Goal: Transaction & Acquisition: Purchase product/service

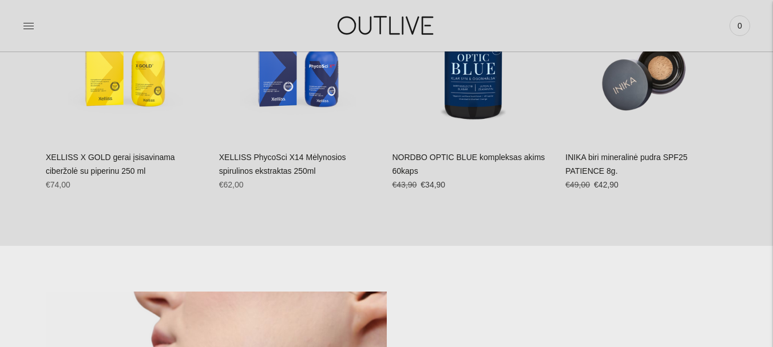
scroll to position [530, 0]
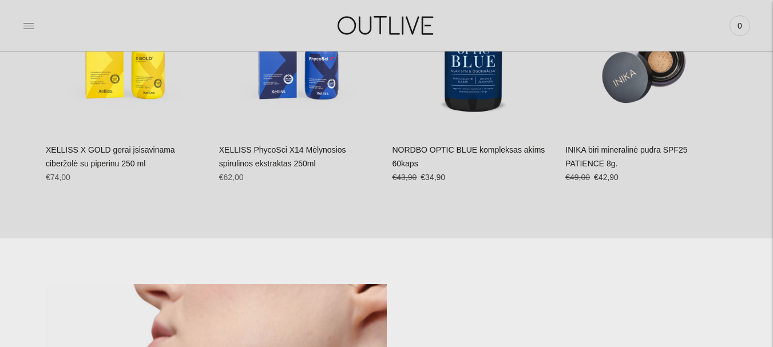
drag, startPoint x: 0, startPoint y: 0, endPoint x: 781, endPoint y: 62, distance: 783.4
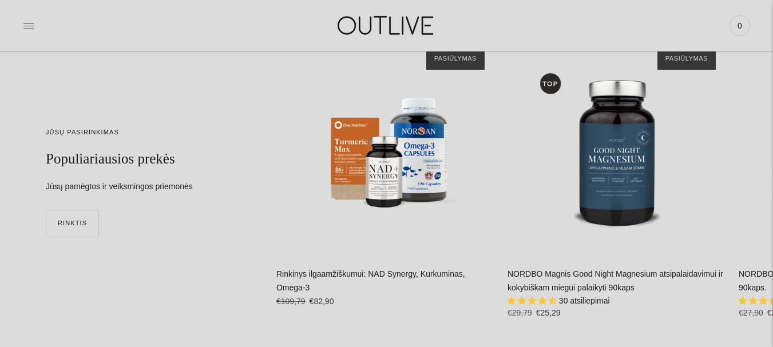
scroll to position [2621, 0]
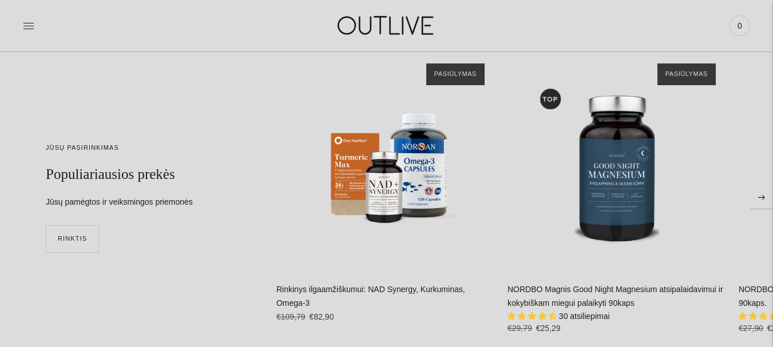
click at [758, 199] on icon "Move to next carousel slide" at bounding box center [761, 197] width 7 height 5
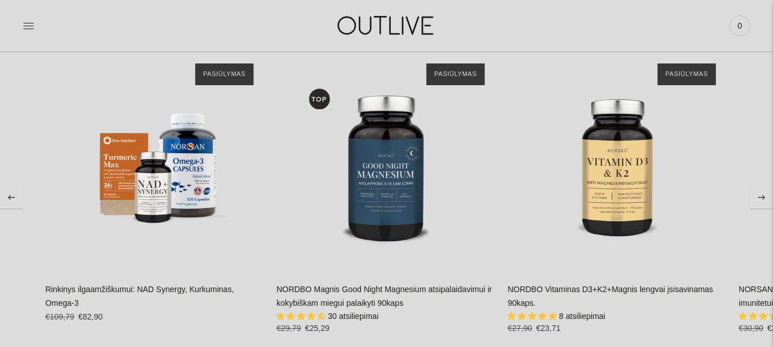
click at [758, 199] on icon "Move to next carousel slide" at bounding box center [761, 197] width 7 height 5
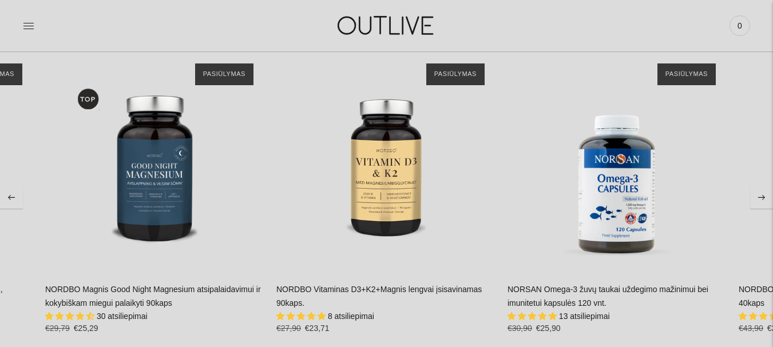
click at [758, 199] on icon "Move to next carousel slide" at bounding box center [761, 197] width 7 height 5
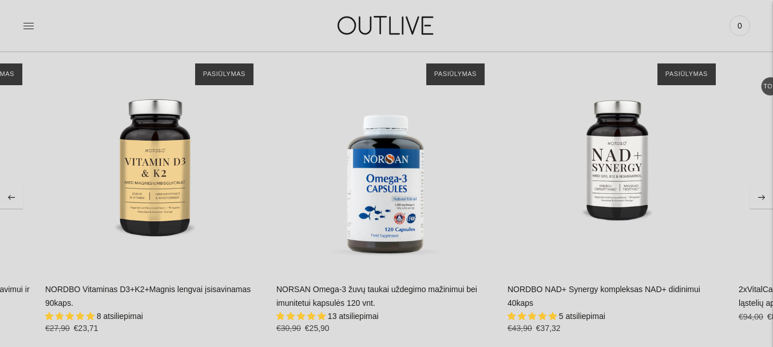
click at [758, 199] on icon "Move to next carousel slide" at bounding box center [761, 197] width 7 height 5
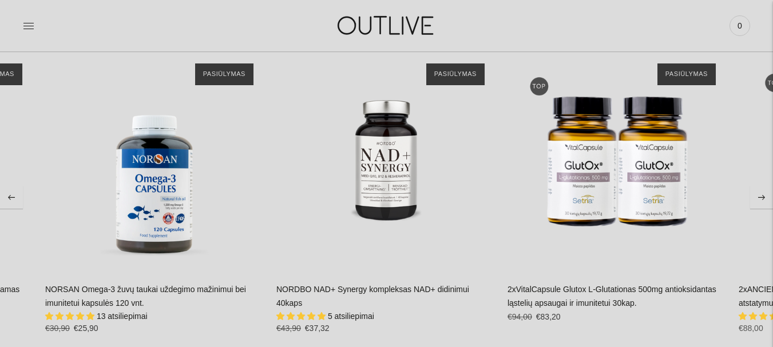
click at [758, 199] on icon "Move to next carousel slide" at bounding box center [761, 197] width 7 height 5
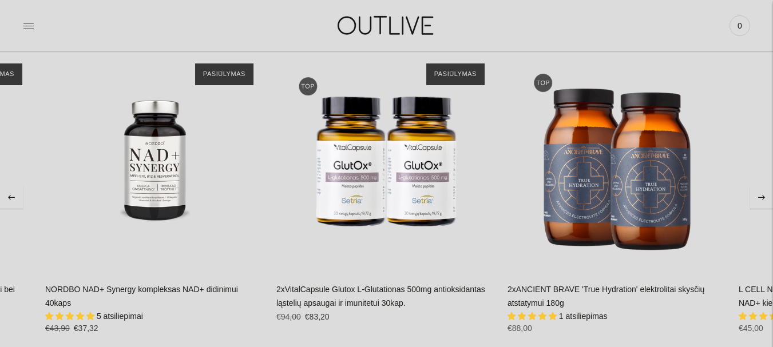
click at [758, 199] on icon "Move to next carousel slide" at bounding box center [761, 197] width 7 height 5
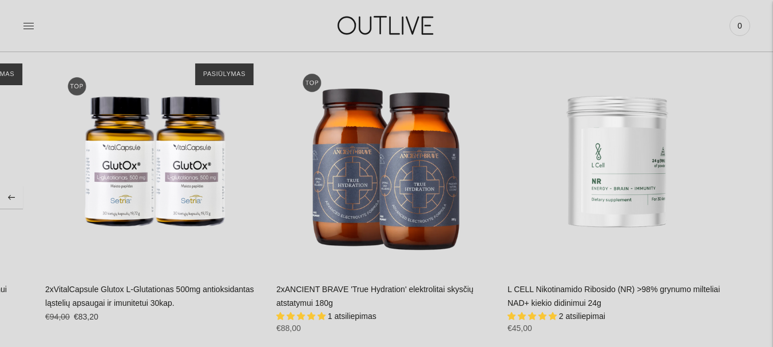
click at [758, 199] on section "JŪSŲ PASIRINKIMAS Populiariausios prekės Jūsų pamėgtos ir veiksmingos priemonės…" at bounding box center [386, 197] width 773 height 383
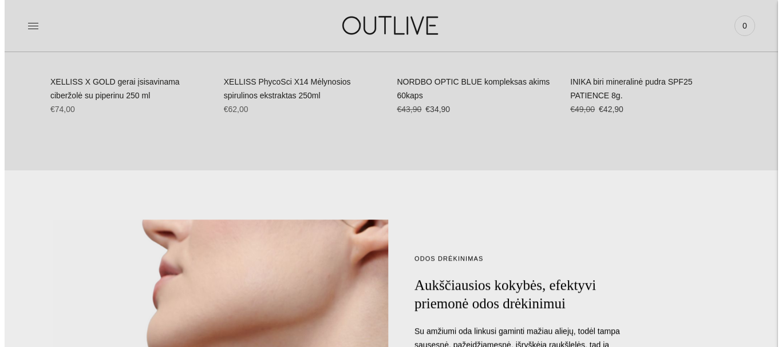
scroll to position [0, 0]
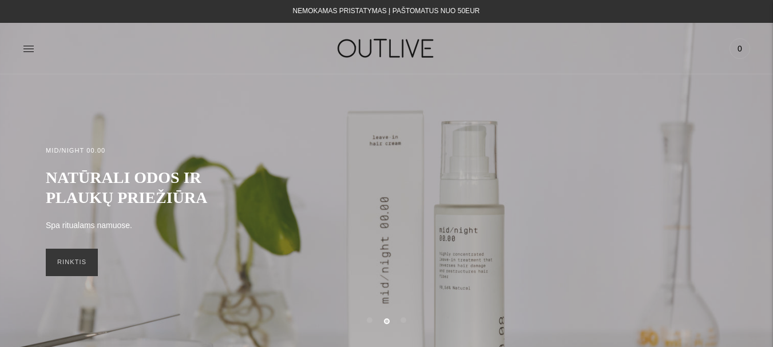
click at [30, 55] on link at bounding box center [28, 48] width 11 height 25
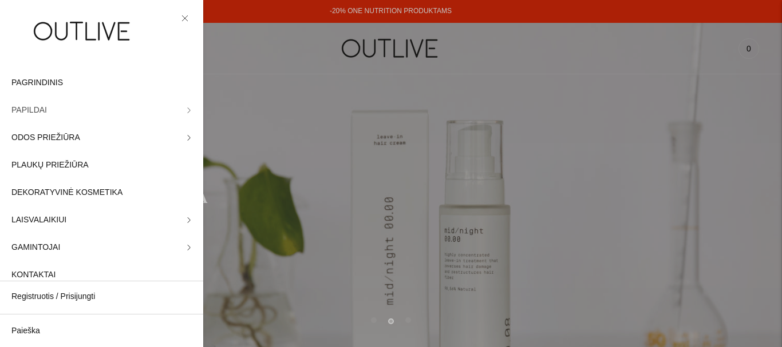
click at [104, 109] on link "PAPILDAI" at bounding box center [101, 110] width 203 height 27
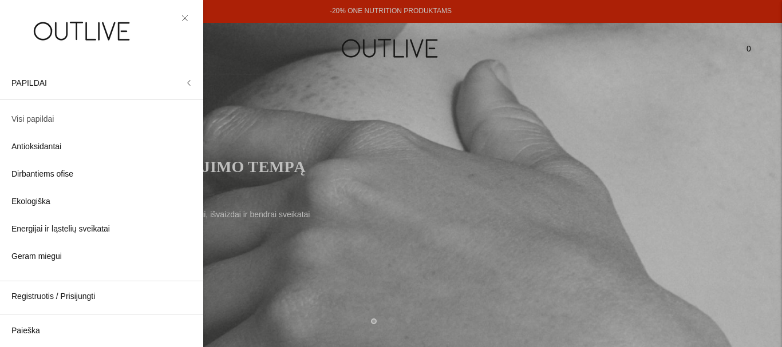
click at [19, 111] on link "Visi papildai" at bounding box center [101, 119] width 203 height 27
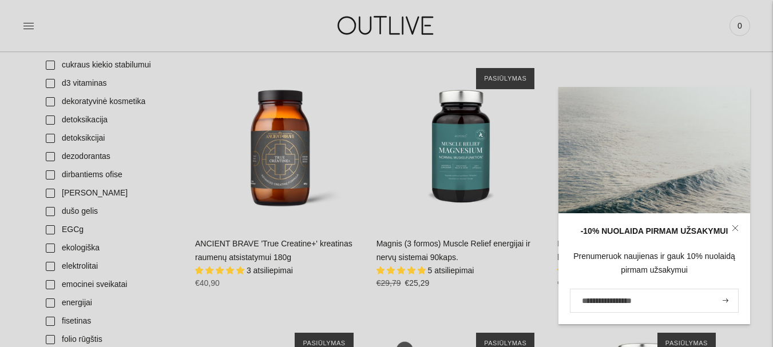
scroll to position [1008, 0]
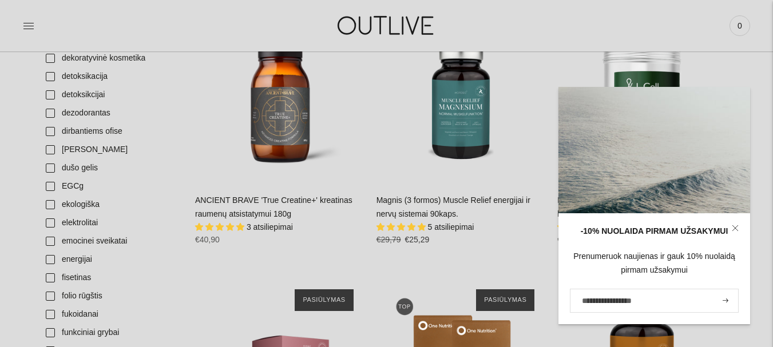
click at [729, 227] on link at bounding box center [735, 228] width 30 height 30
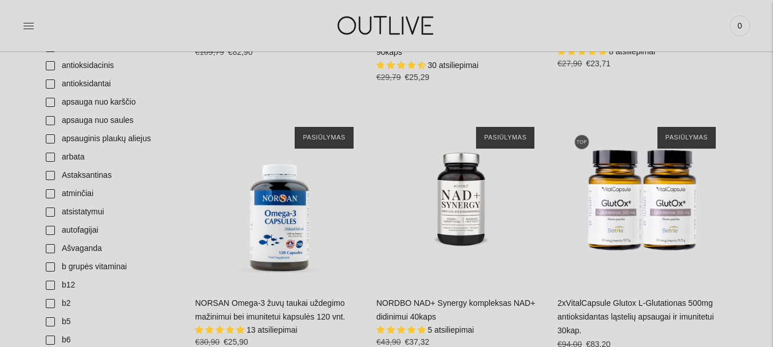
scroll to position [57, 0]
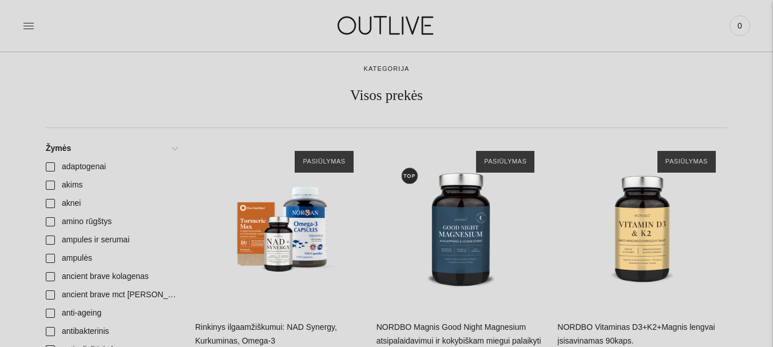
click at [391, 29] on img at bounding box center [386, 25] width 143 height 39
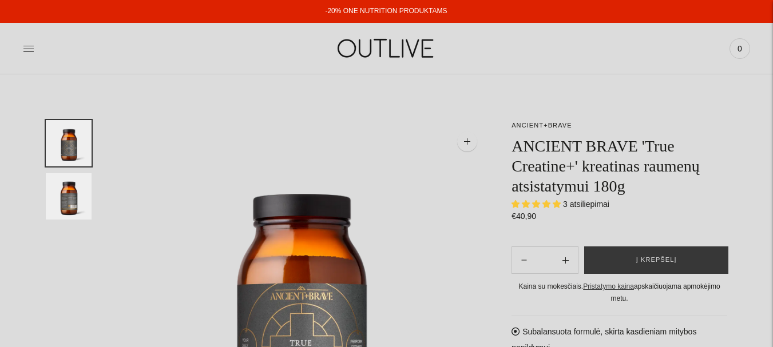
select select "**********"
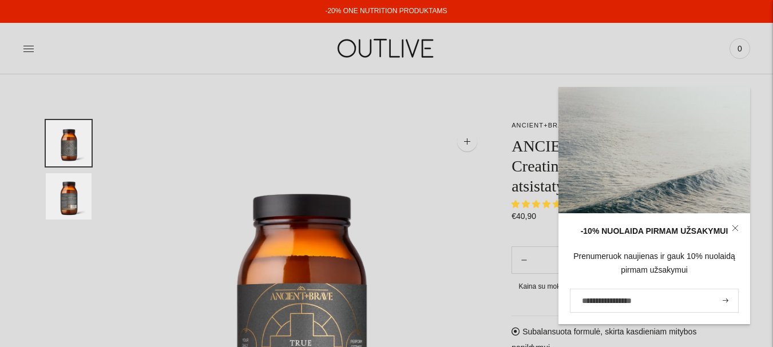
click at [734, 224] on link at bounding box center [735, 228] width 30 height 30
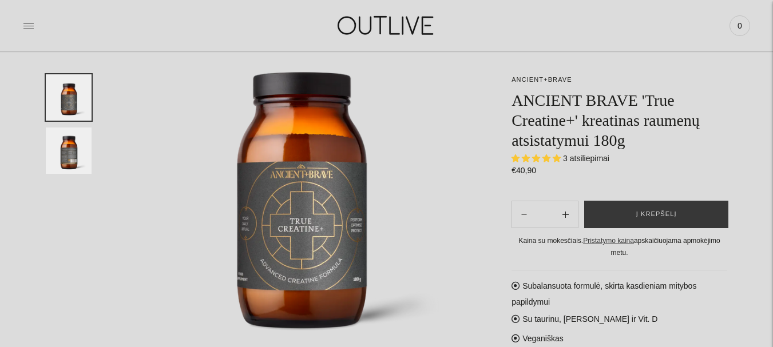
scroll to position [125, 0]
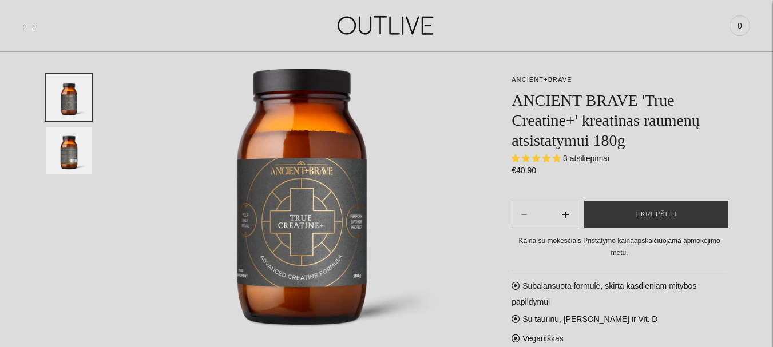
click at [61, 151] on img "Translation missing: en.general.accessibility.image_thumbail" at bounding box center [69, 151] width 46 height 46
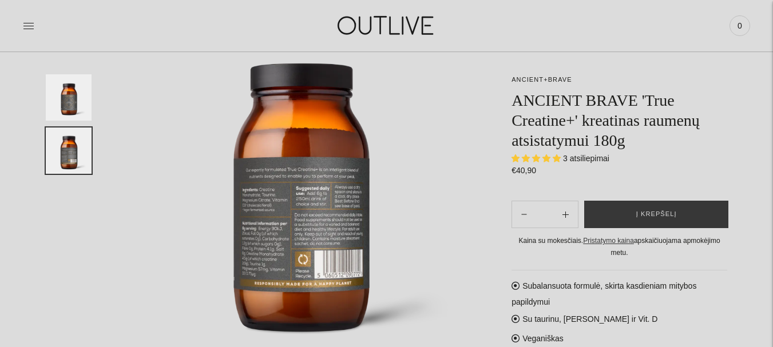
click at [73, 93] on img "Translation missing: en.general.accessibility.image_thumbail" at bounding box center [69, 97] width 46 height 46
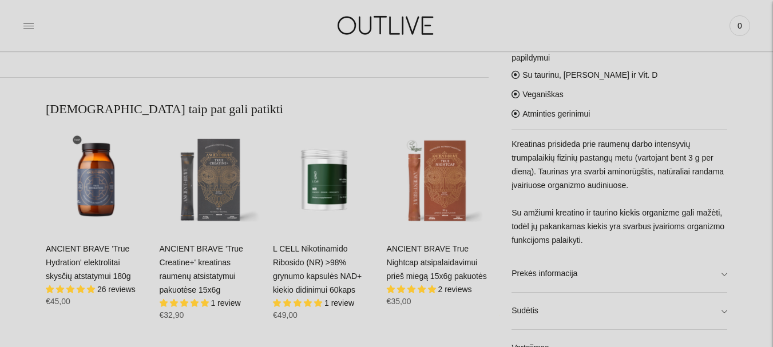
scroll to position [648, 0]
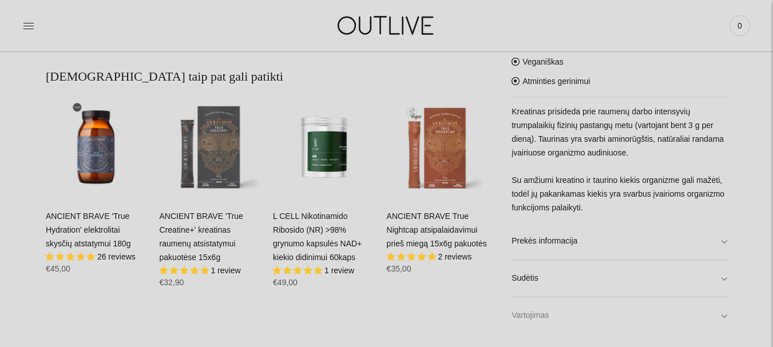
click at [701, 316] on link "Vartojimas" at bounding box center [619, 316] width 216 height 37
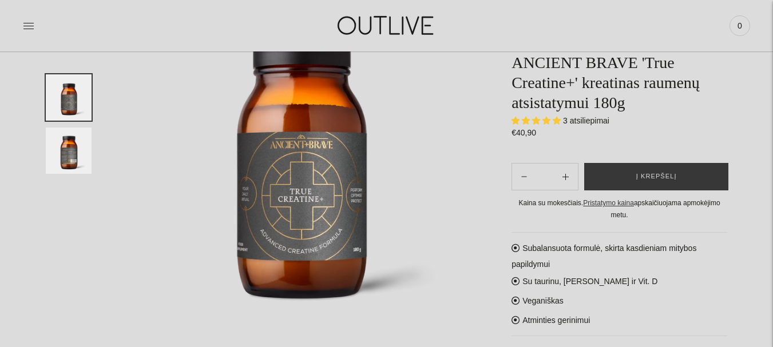
scroll to position [141, 0]
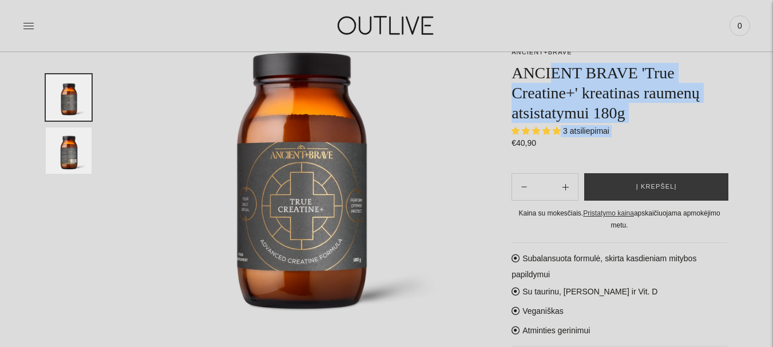
drag, startPoint x: 506, startPoint y: 81, endPoint x: 556, endPoint y: 97, distance: 52.1
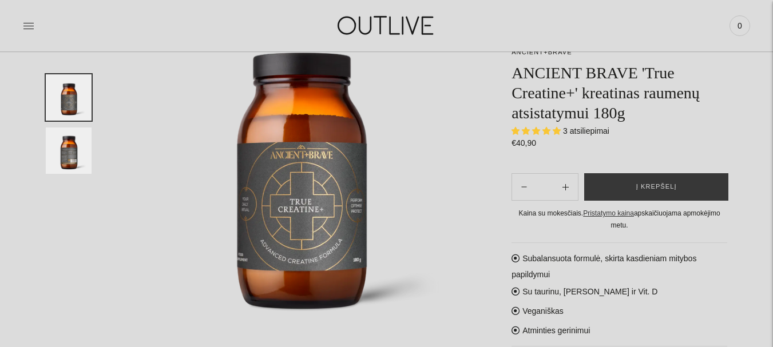
drag, startPoint x: 635, startPoint y: 56, endPoint x: 606, endPoint y: 13, distance: 51.9
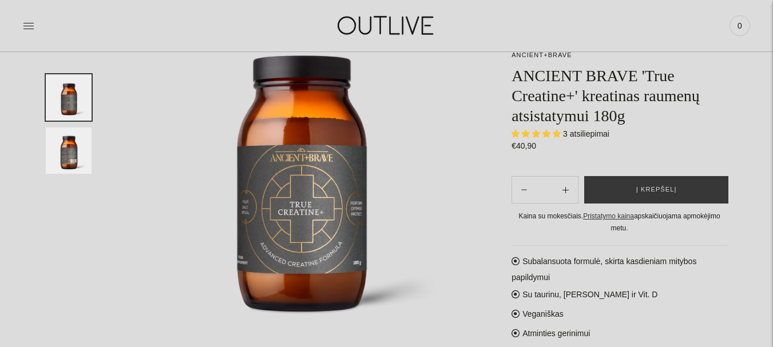
scroll to position [0, 0]
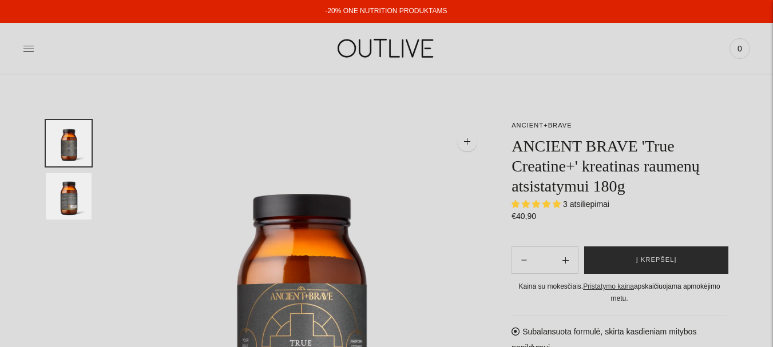
click at [629, 268] on button "Į krepšelį" at bounding box center [656, 260] width 144 height 27
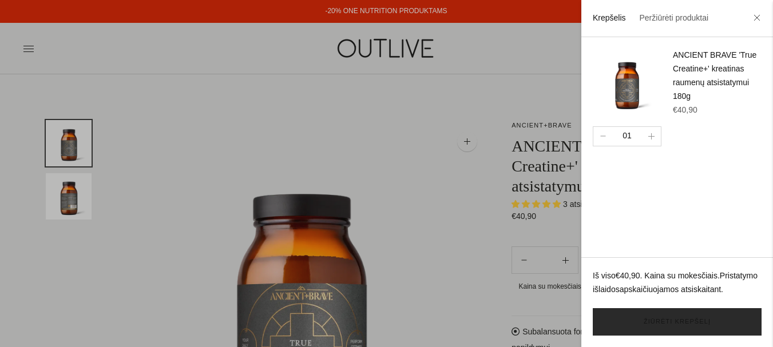
click at [651, 326] on link "Žiūrėti krepšelį" at bounding box center [677, 321] width 169 height 27
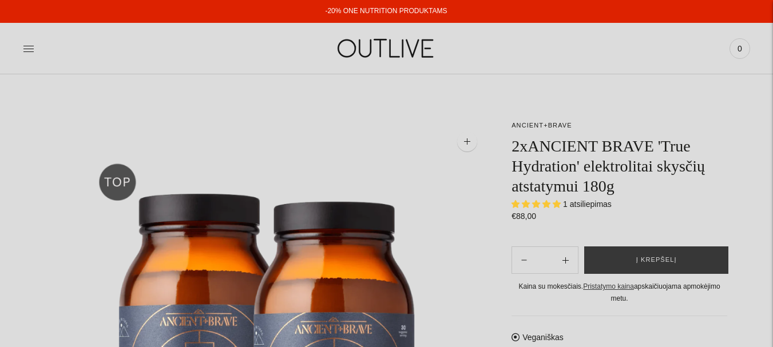
select select "**********"
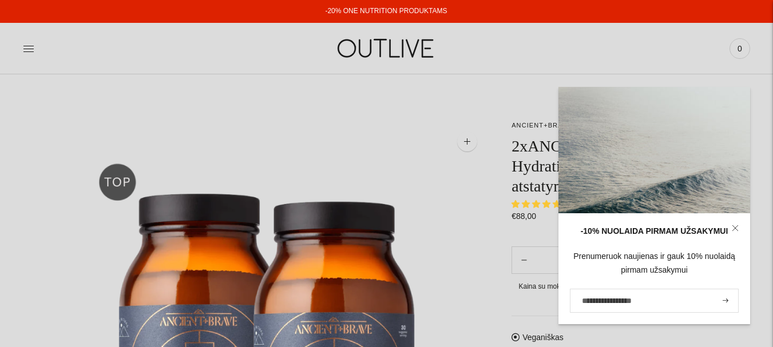
click at [736, 229] on icon at bounding box center [734, 227] width 5 height 5
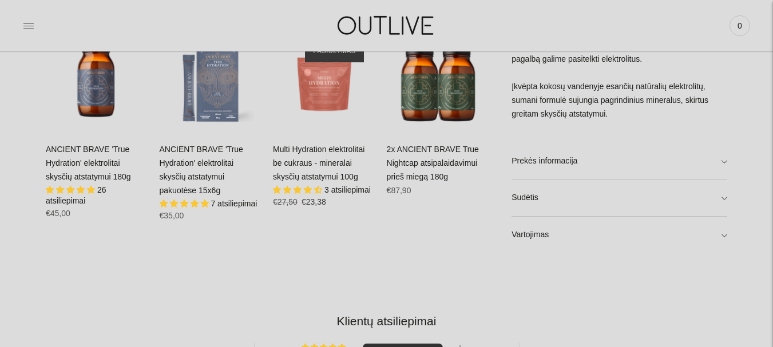
scroll to position [787, 0]
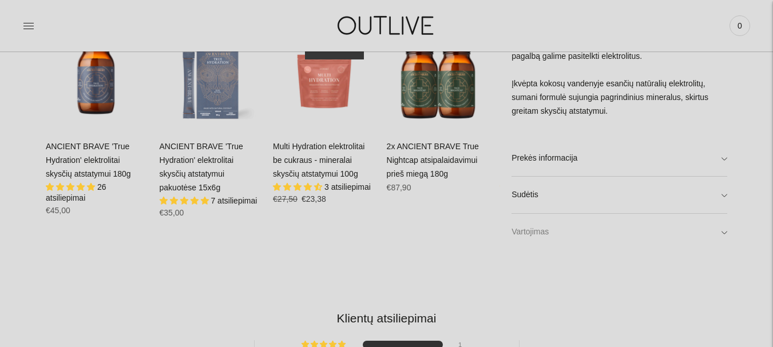
click at [572, 228] on link "Vartojimas" at bounding box center [619, 232] width 216 height 37
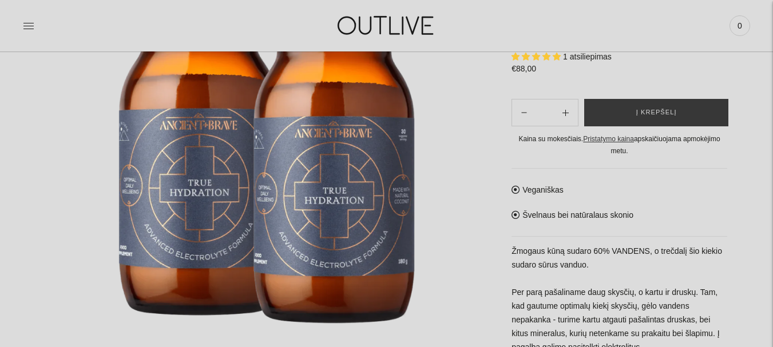
scroll to position [214, 0]
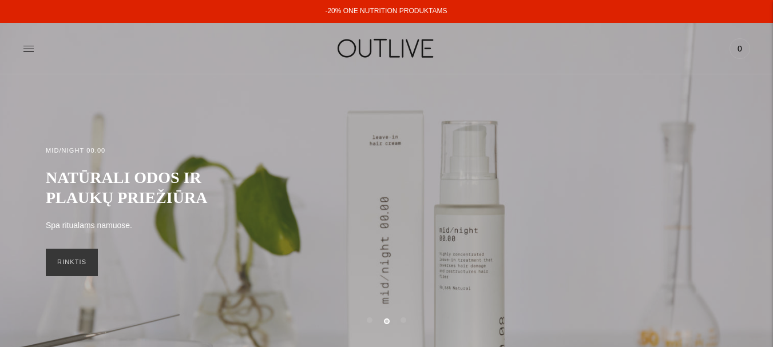
click at [133, 168] on div "MID/NIGHT 00.00 NATŪRALI ODOS IR PLAUKŲ PRIEŽIŪRA Spa ritualams namuose. RINKTIS" at bounding box center [386, 210] width 773 height 209
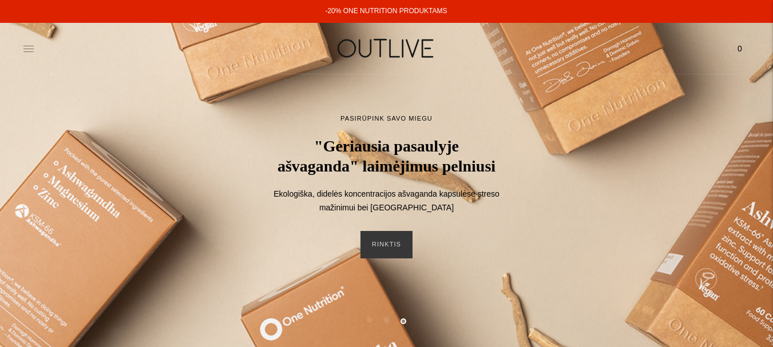
click at [27, 50] on icon at bounding box center [28, 48] width 11 height 11
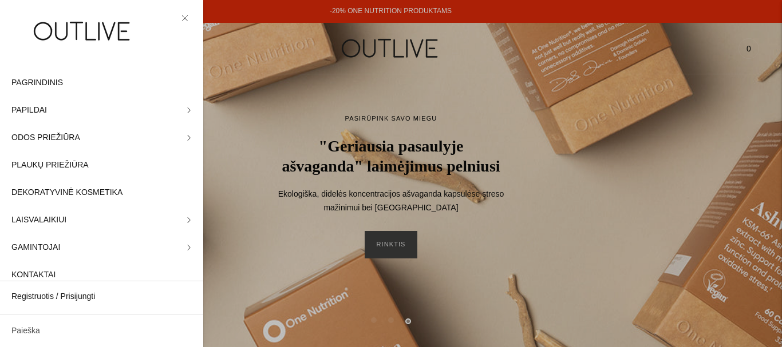
click at [91, 329] on link "Paieška" at bounding box center [101, 331] width 203 height 27
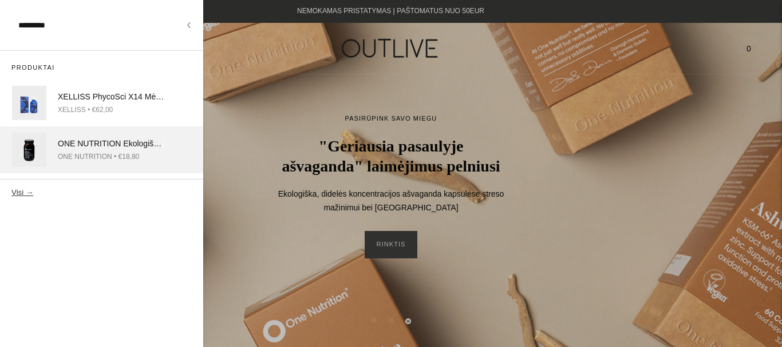
type input "*********"
click at [97, 146] on div "ONE NUTRITION Ekologiška Spirulina 100kaps" at bounding box center [111, 144] width 106 height 14
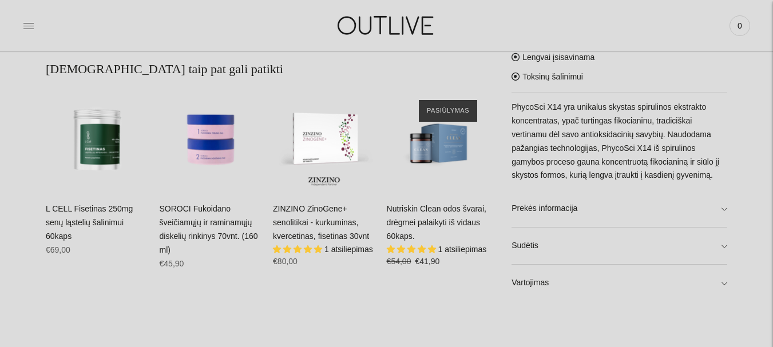
scroll to position [735, 0]
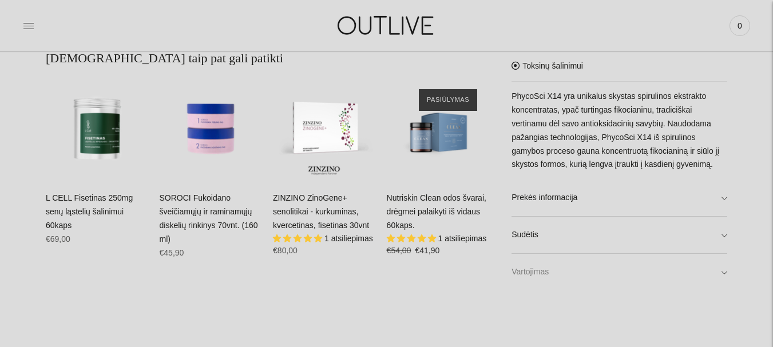
click at [638, 279] on link "Vartojimas" at bounding box center [619, 273] width 216 height 37
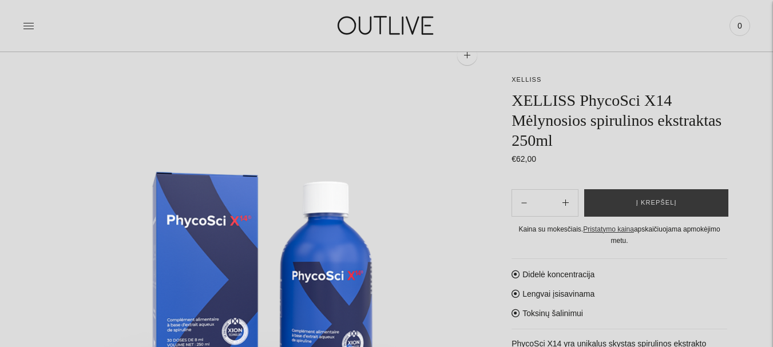
scroll to position [49, 0]
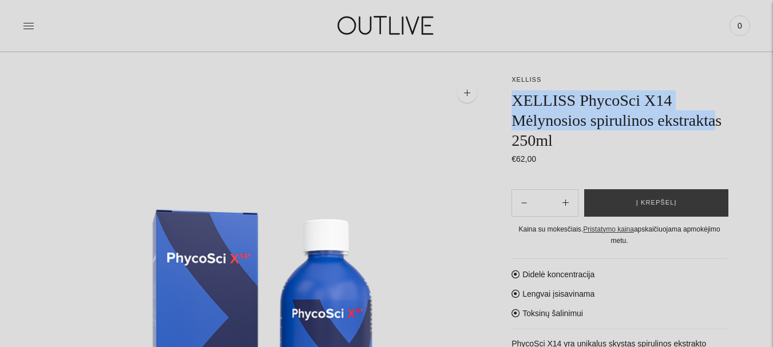
drag, startPoint x: 510, startPoint y: 91, endPoint x: 713, endPoint y: 120, distance: 205.8
copy h1 "XELLISS PhycoSci X14 Mėlynosios spirulinos ekstrakta"
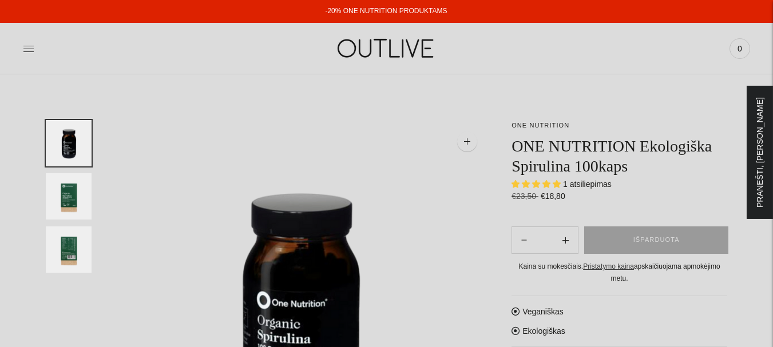
select select "**********"
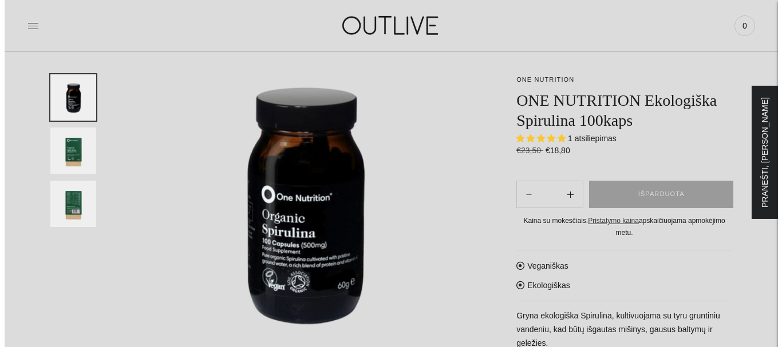
scroll to position [56, 0]
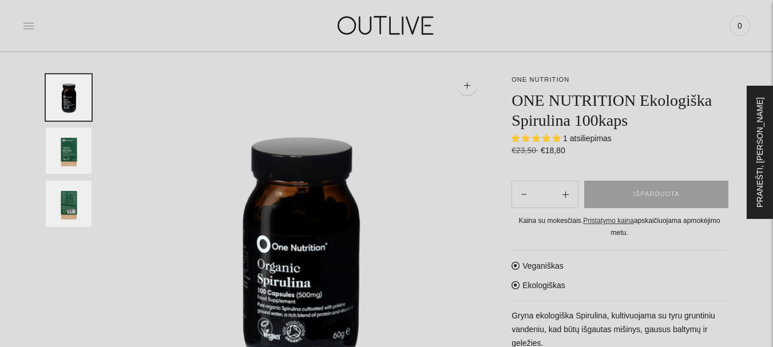
click at [27, 27] on icon at bounding box center [28, 25] width 11 height 11
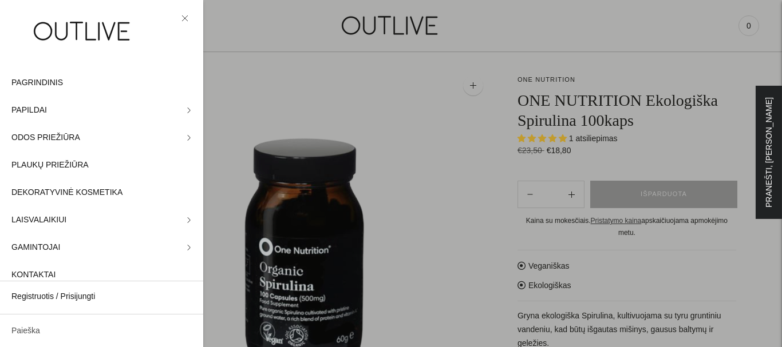
click at [50, 326] on link "Paieška" at bounding box center [101, 331] width 203 height 27
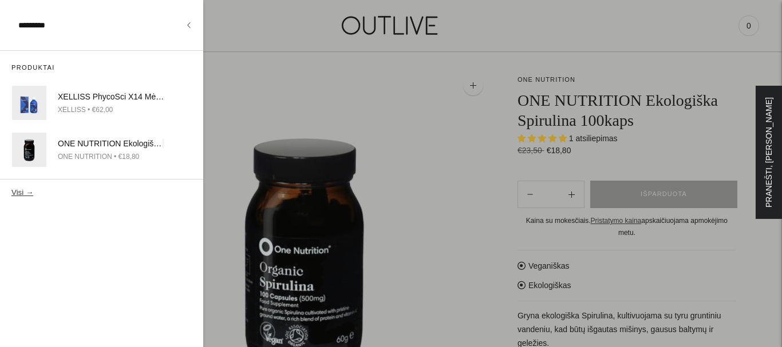
type input "*********"
click at [18, 193] on button "Visi →" at bounding box center [22, 192] width 22 height 9
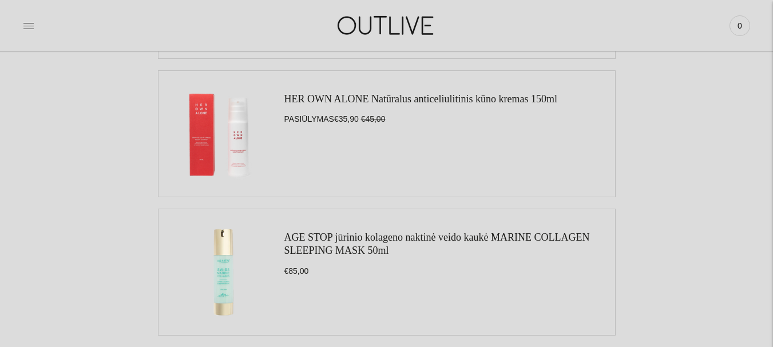
scroll to position [561, 0]
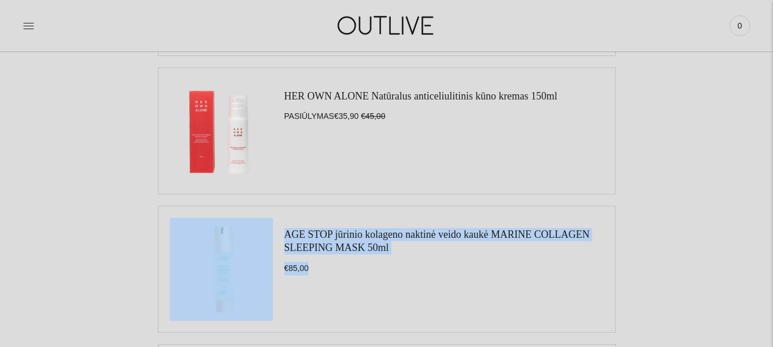
drag, startPoint x: 768, startPoint y: 162, endPoint x: 781, endPoint y: 287, distance: 124.8
click at [772, 287] on html "-20% ONE NUTRITION PRODUKTAMS NEMOKAMAS PRISTATYMAS Į PAŠTOMATUS NUO 50EUR PAGR…" at bounding box center [386, 324] width 773 height 1771
click at [748, 255] on div "Paieškos rezultatai: 8 paieškos rezultatų “spirulina” Rasti prekę ********* Ieš…" at bounding box center [386, 176] width 773 height 1327
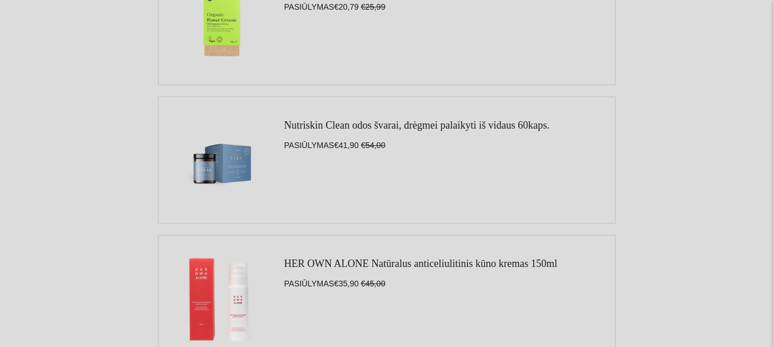
scroll to position [0, 0]
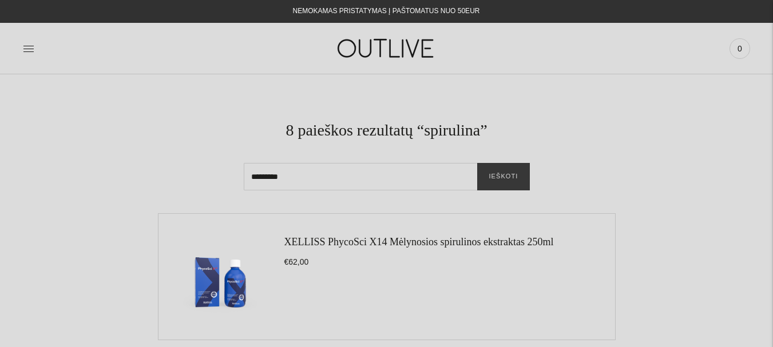
click at [325, 47] on img at bounding box center [386, 48] width 143 height 39
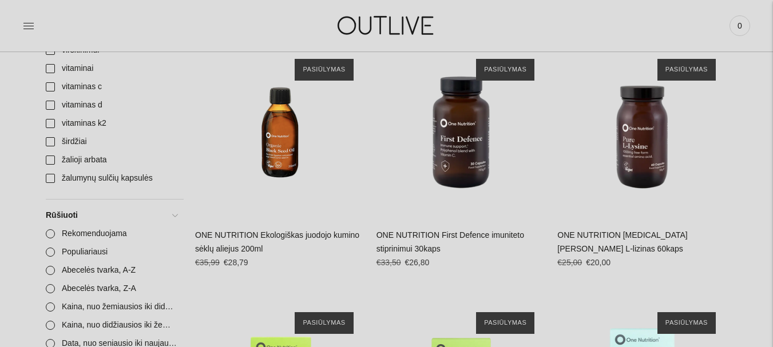
scroll to position [1413, 0]
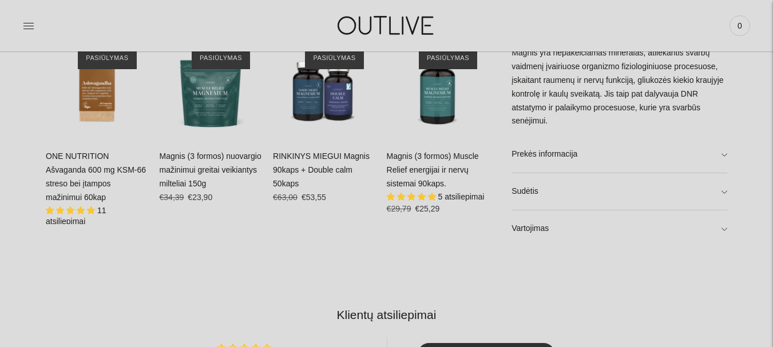
scroll to position [732, 0]
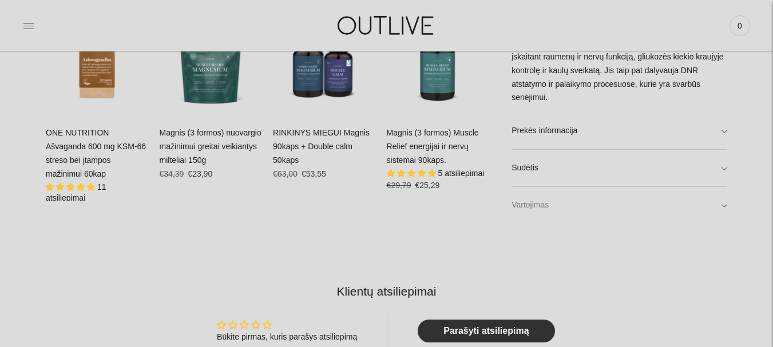
click at [643, 197] on link "Vartojimas" at bounding box center [619, 205] width 216 height 37
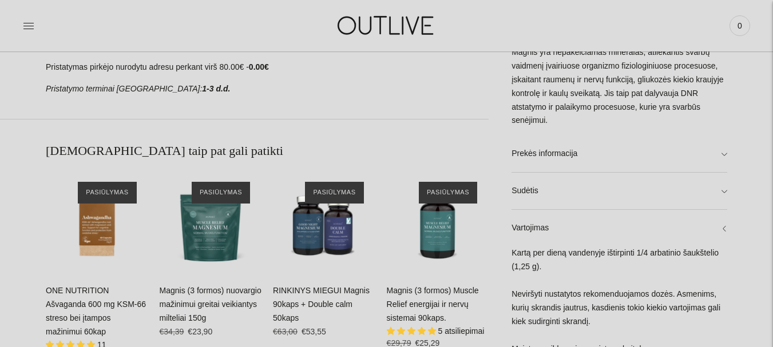
scroll to position [613, 0]
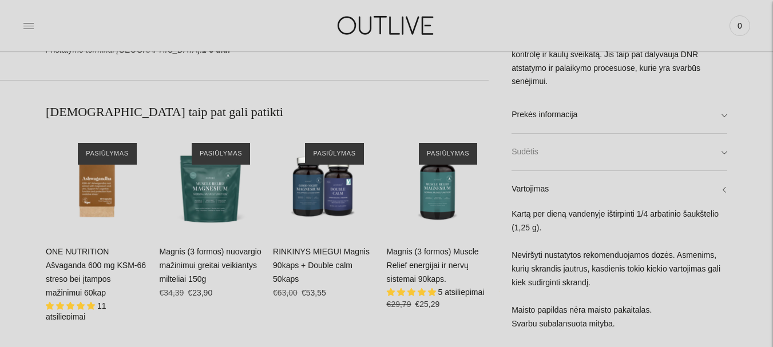
click at [696, 148] on link "Sudėtis" at bounding box center [619, 152] width 216 height 37
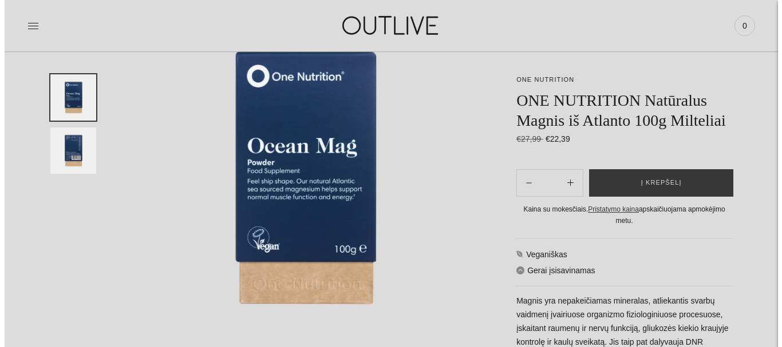
scroll to position [0, 0]
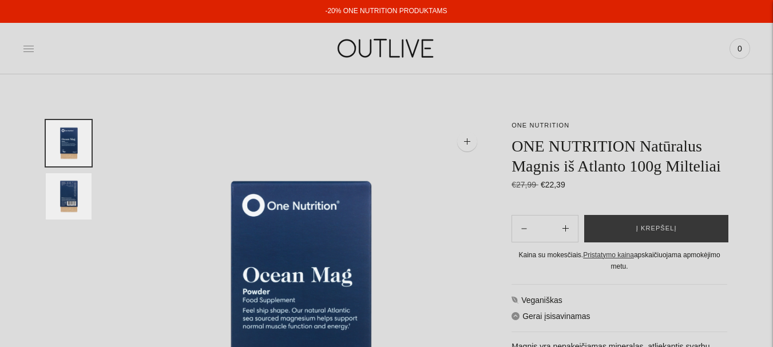
click at [29, 53] on icon at bounding box center [28, 48] width 11 height 11
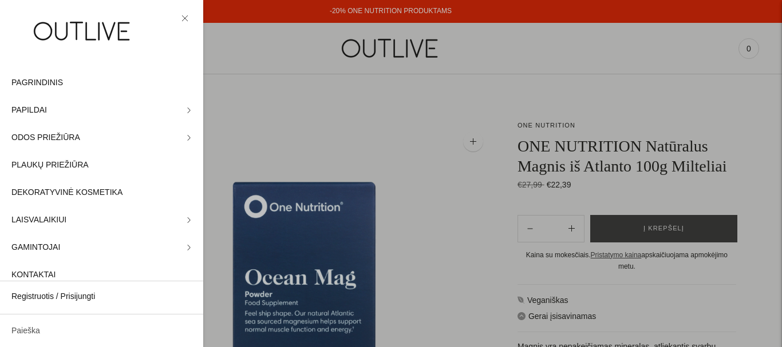
click at [116, 330] on link "Paieška" at bounding box center [101, 331] width 203 height 27
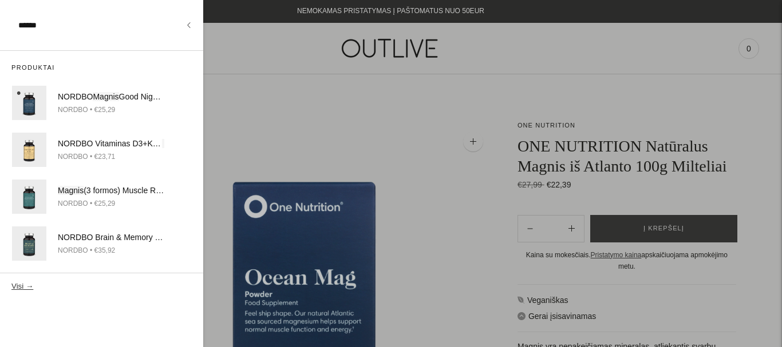
type input "******"
click at [11, 282] on button "Visi →" at bounding box center [22, 286] width 22 height 9
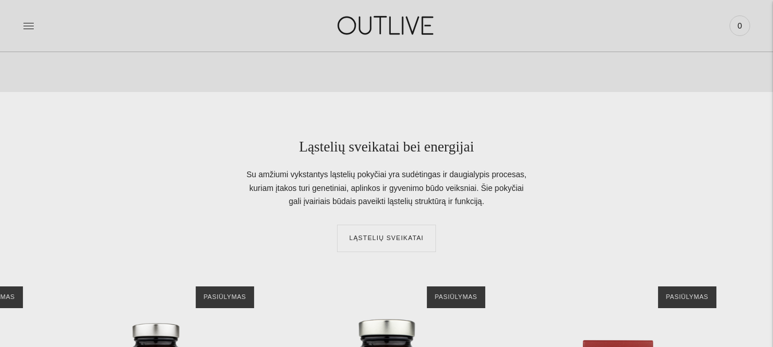
scroll to position [2000, 0]
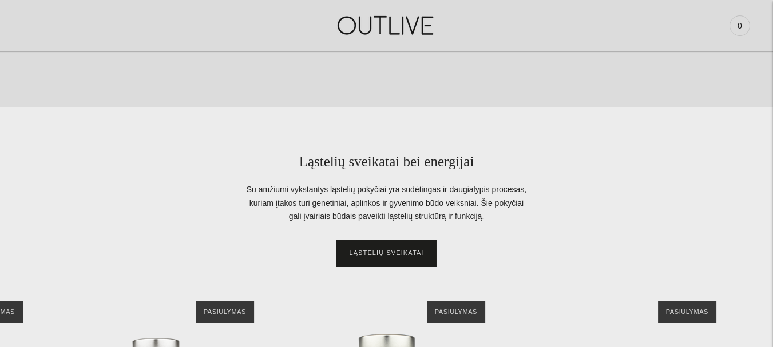
click at [351, 258] on link "LĄSTELIŲ SVEIKATAI" at bounding box center [386, 253] width 98 height 27
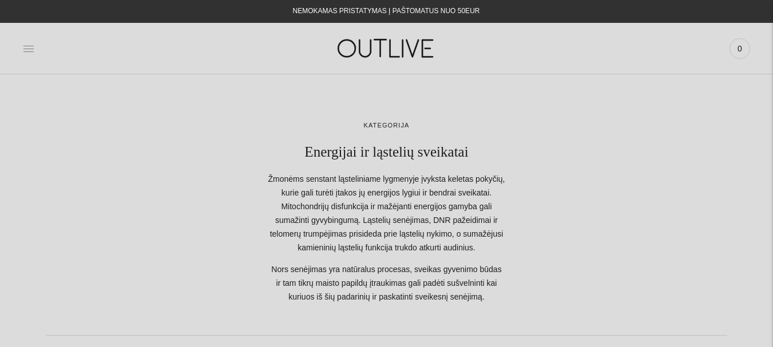
click at [33, 46] on icon at bounding box center [28, 49] width 10 height 6
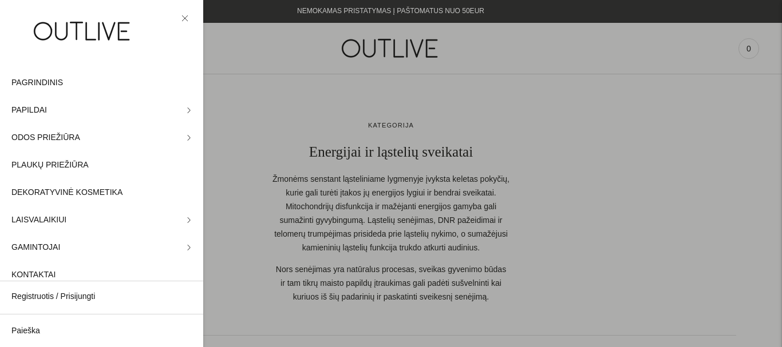
scroll to position [15, 0]
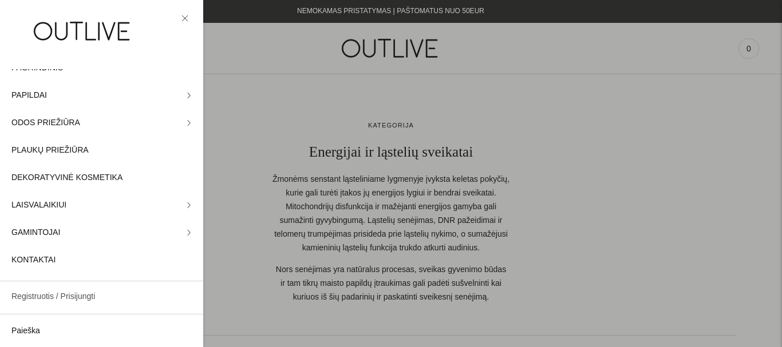
click at [39, 302] on link "Registruotis / Prisijungti" at bounding box center [101, 296] width 203 height 27
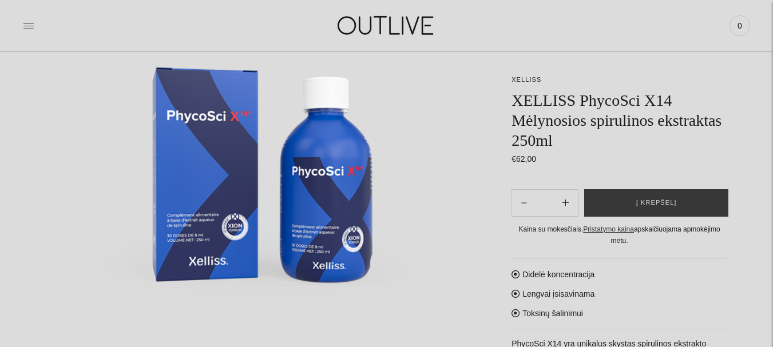
scroll to position [194, 0]
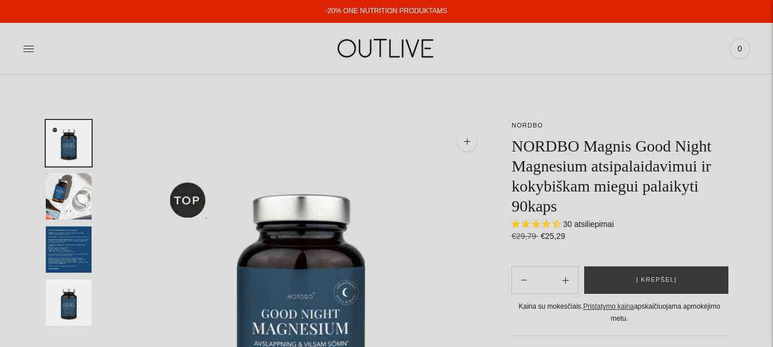
select select "**********"
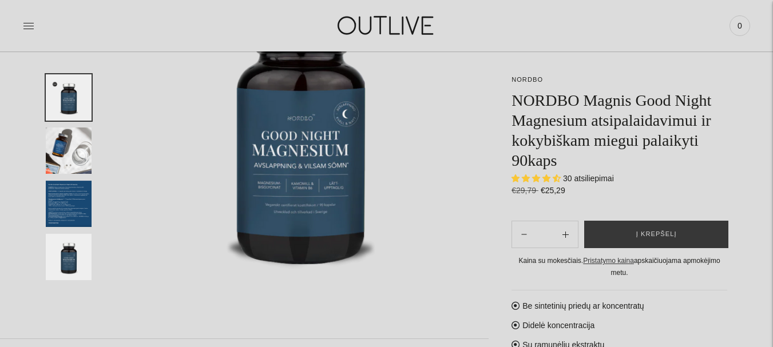
scroll to position [187, 0]
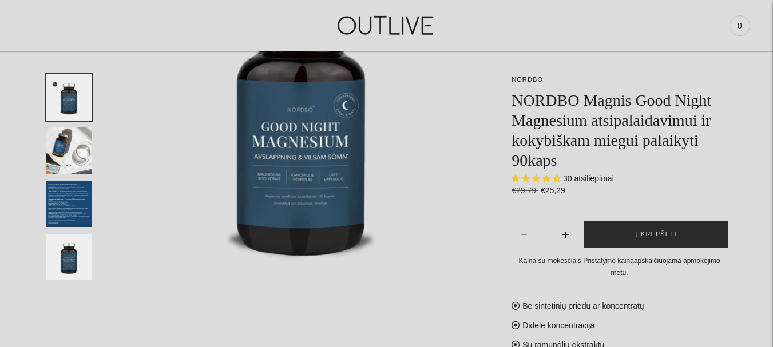
click at [639, 231] on span "Į krepšelį" at bounding box center [656, 234] width 41 height 11
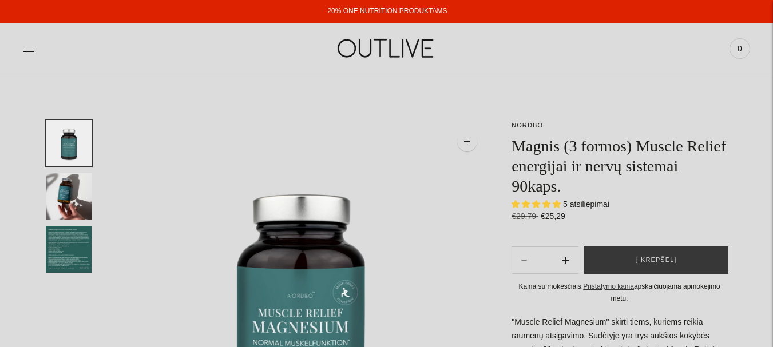
select select "**********"
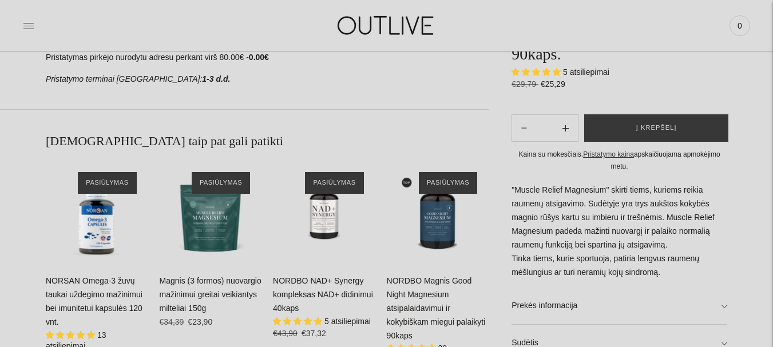
scroll to position [676, 0]
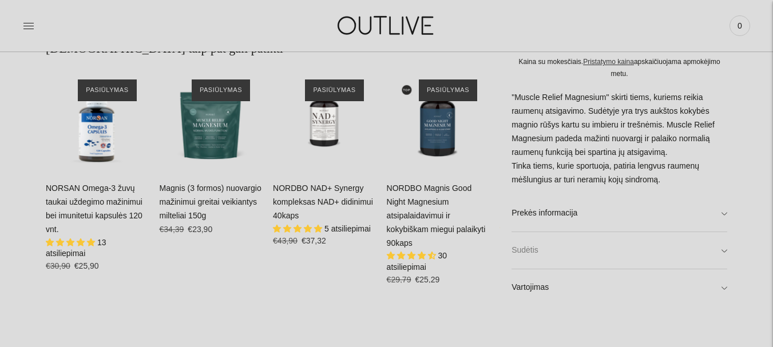
click at [663, 258] on link "Sudėtis" at bounding box center [619, 250] width 216 height 37
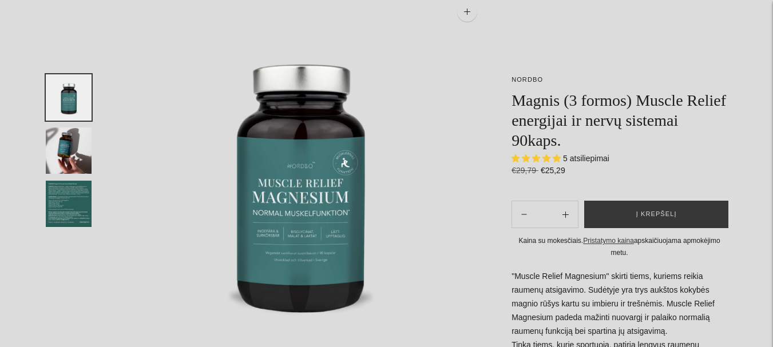
scroll to position [0, 0]
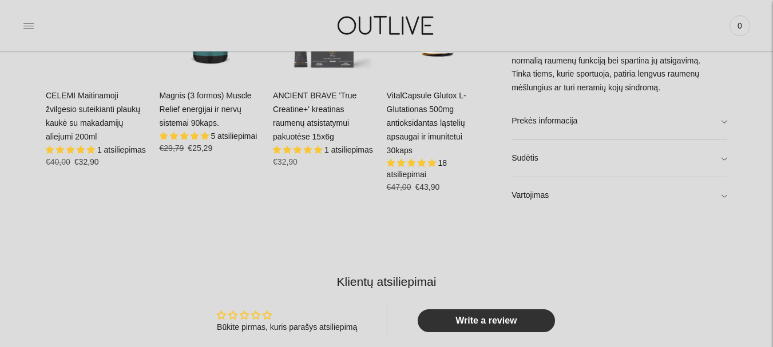
scroll to position [843, 0]
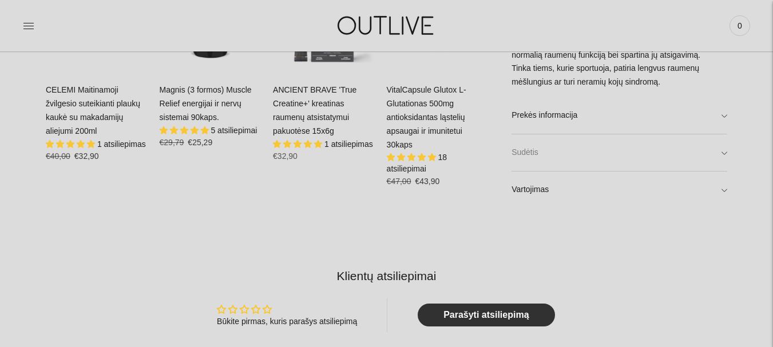
click at [659, 140] on link "Sudėtis" at bounding box center [619, 152] width 216 height 37
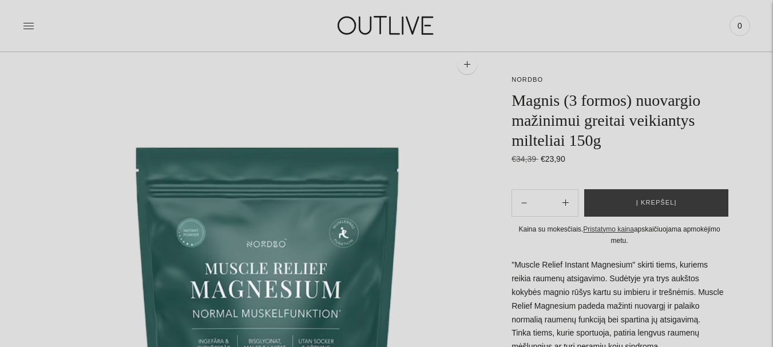
scroll to position [74, 0]
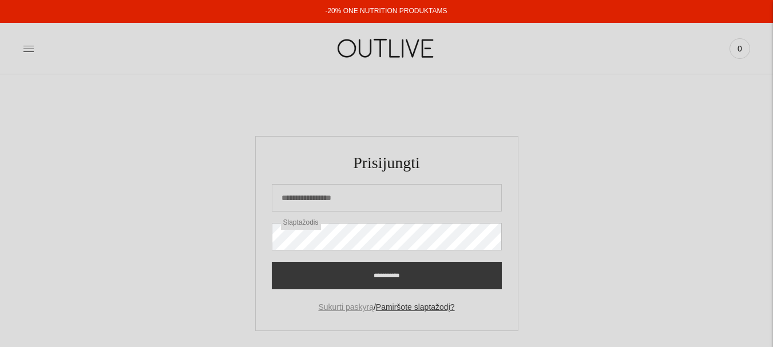
click at [334, 312] on link "Sukurti paskyrą" at bounding box center [345, 307] width 55 height 9
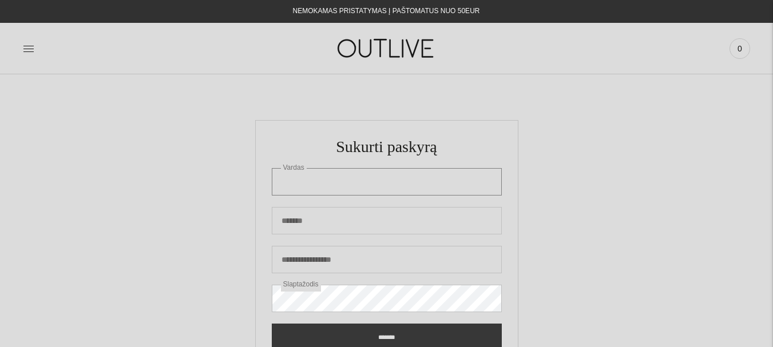
click at [368, 188] on input "Vardas" at bounding box center [387, 181] width 230 height 27
click at [304, 181] on input "Vardas" at bounding box center [387, 181] width 230 height 27
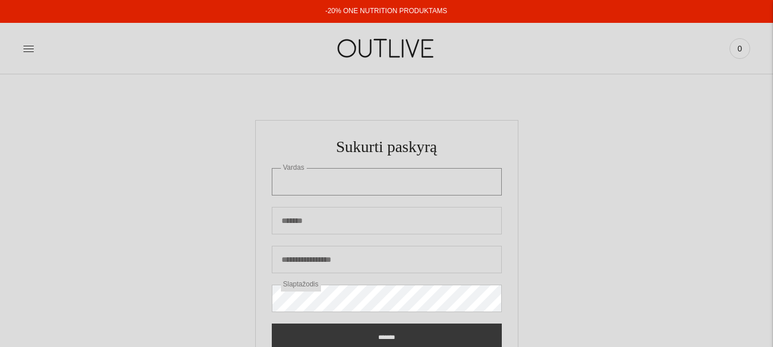
click at [314, 185] on input "Vardas" at bounding box center [387, 181] width 230 height 27
type input "********"
type input "******"
type input "**********"
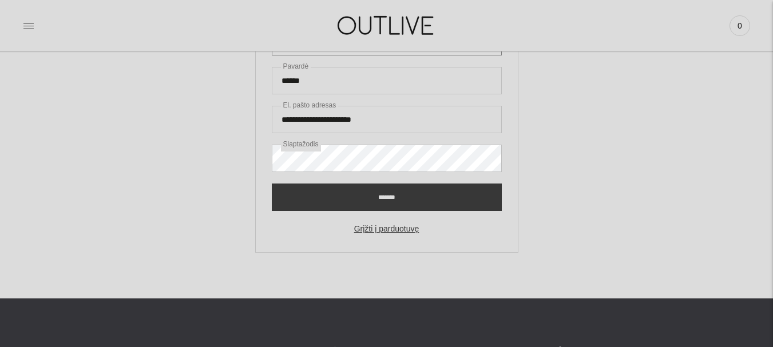
scroll to position [141, 0]
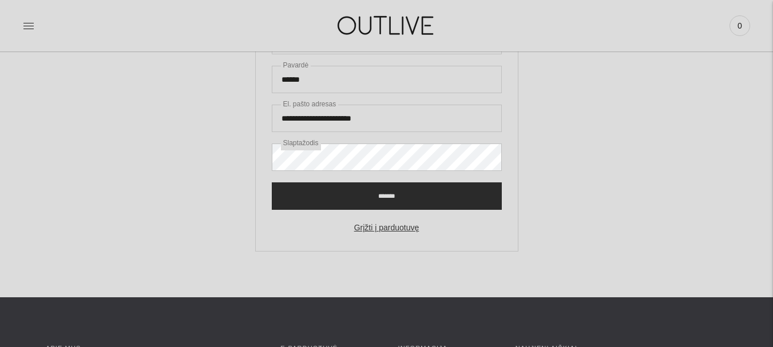
click at [387, 199] on input "*******" at bounding box center [387, 196] width 230 height 27
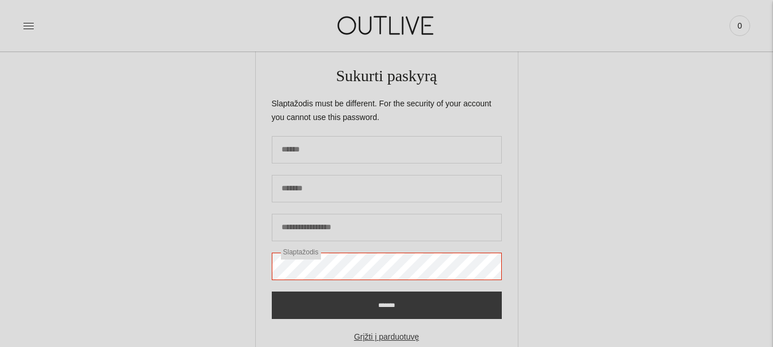
scroll to position [70, 0]
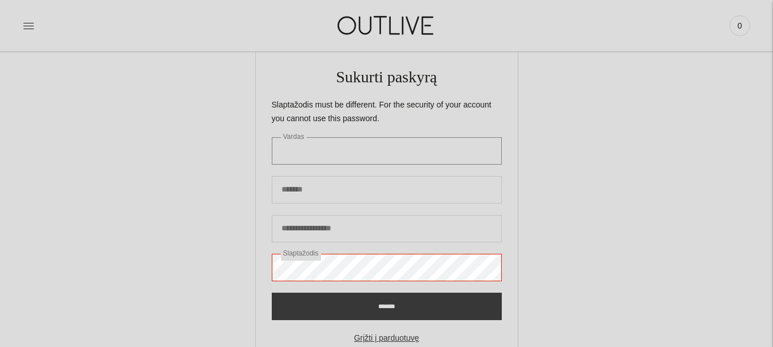
click at [368, 142] on input "Vardas" at bounding box center [387, 150] width 230 height 27
click at [324, 155] on input "Vardas" at bounding box center [387, 150] width 230 height 27
type input "********"
type input "******"
type input "**********"
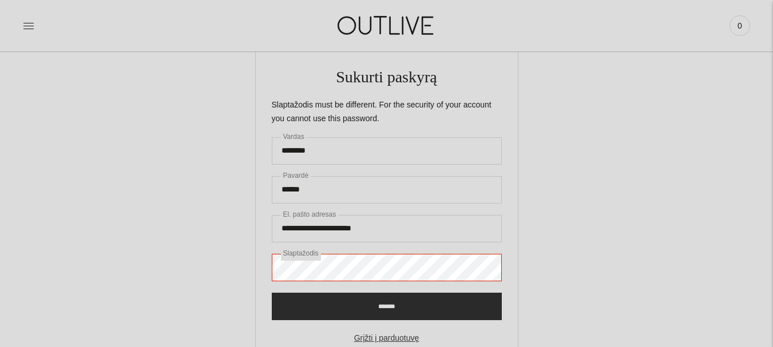
click at [387, 313] on input "*******" at bounding box center [387, 306] width 230 height 27
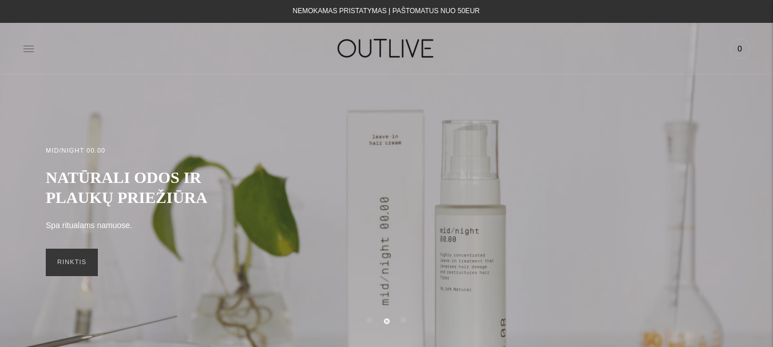
click at [31, 49] on icon at bounding box center [28, 48] width 11 height 11
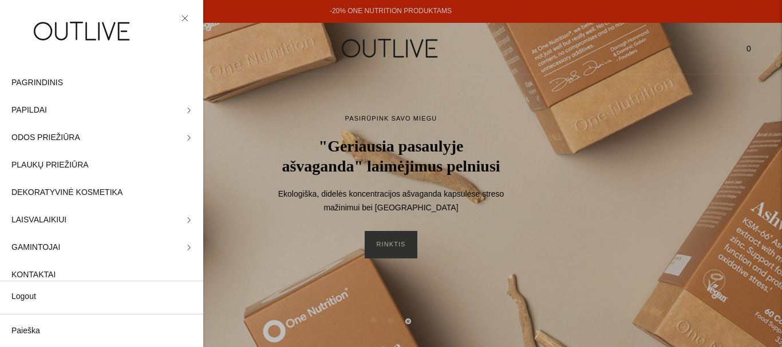
scroll to position [15, 0]
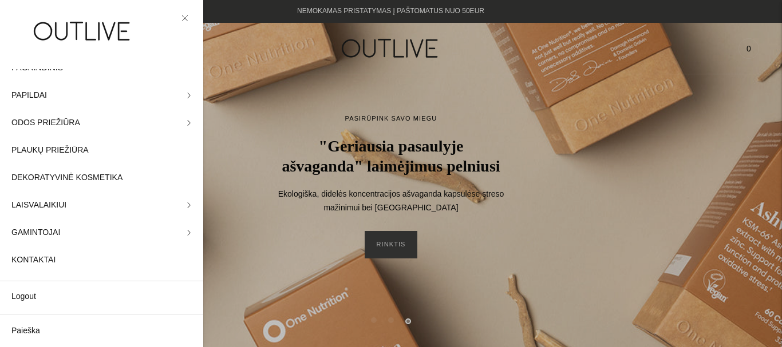
click at [185, 15] on icon at bounding box center [184, 18] width 7 height 7
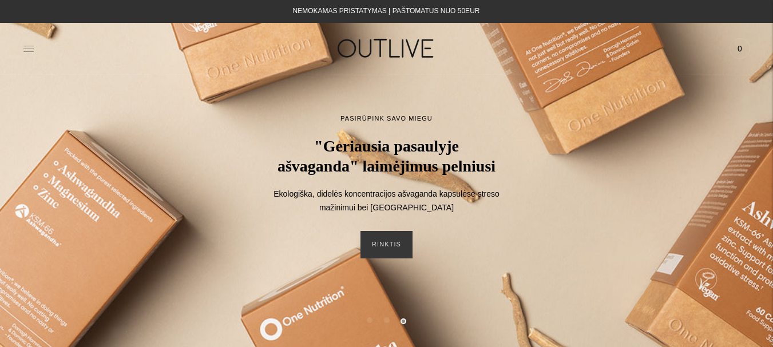
click at [31, 47] on icon at bounding box center [28, 48] width 11 height 11
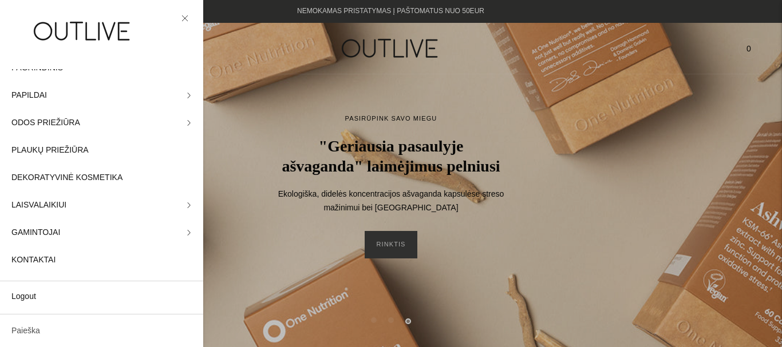
click at [100, 322] on link "Paieška" at bounding box center [101, 331] width 203 height 27
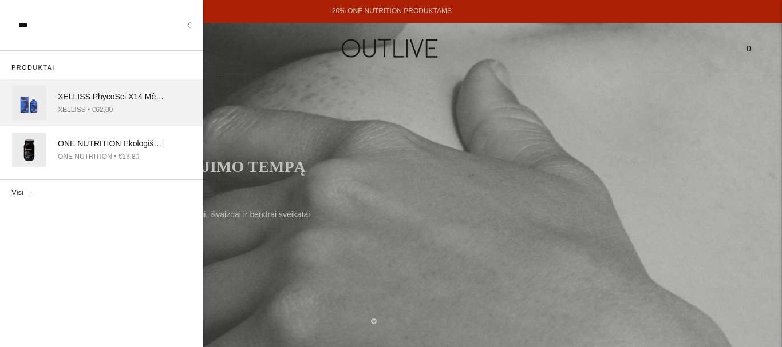
type input "***"
click at [104, 101] on div "XELLISS PhycoSci X14 Mėlynosios spi rulinos ekstraktas 250ml" at bounding box center [111, 97] width 106 height 14
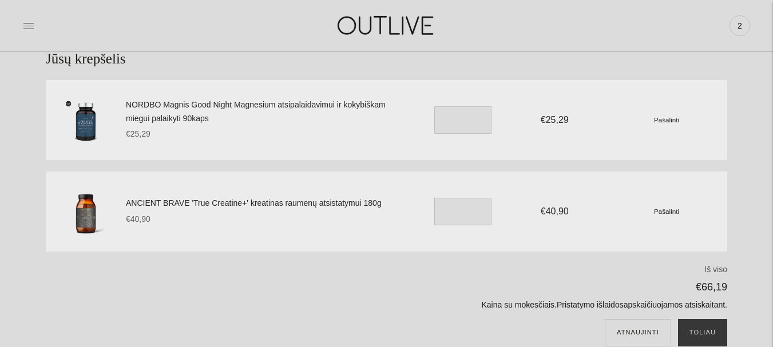
scroll to position [78, 0]
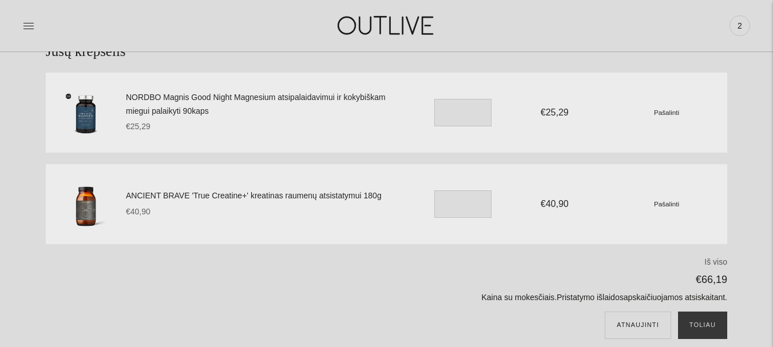
click at [772, 128] on html "-20% ONE NUTRITION PRODUKTAMS NEMOKAMAS PRISTATYMAS Į PAŠTOMATUS NUO 50EUR PAGR…" at bounding box center [386, 349] width 773 height 855
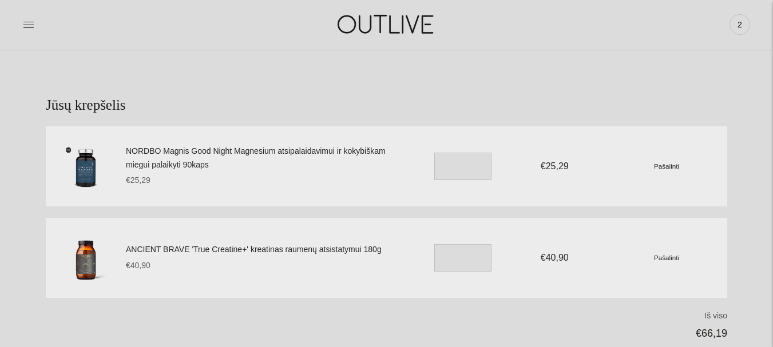
scroll to position [22, 0]
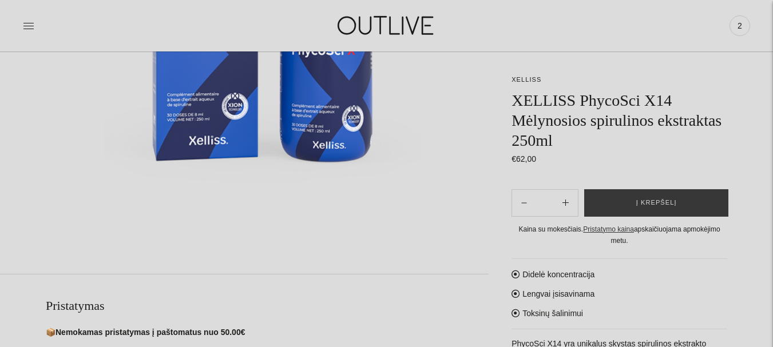
drag, startPoint x: 0, startPoint y: 0, endPoint x: 781, endPoint y: 117, distance: 789.7
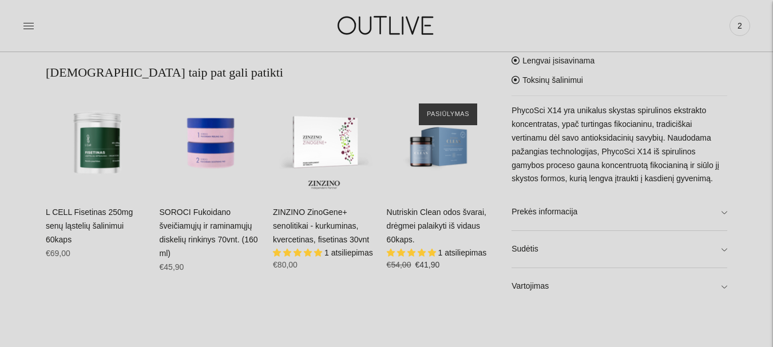
scroll to position [732, 0]
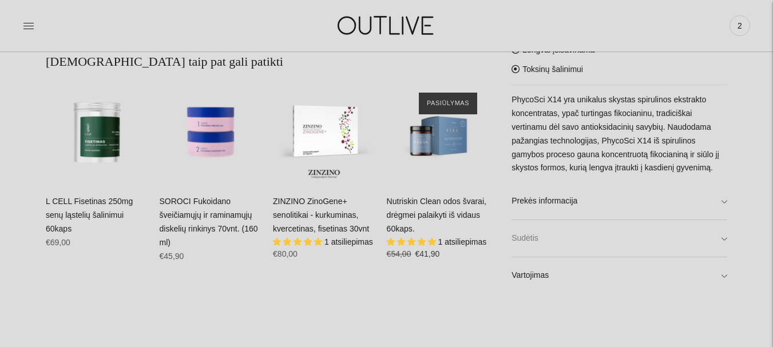
click at [647, 245] on link "Sudėtis" at bounding box center [619, 239] width 216 height 37
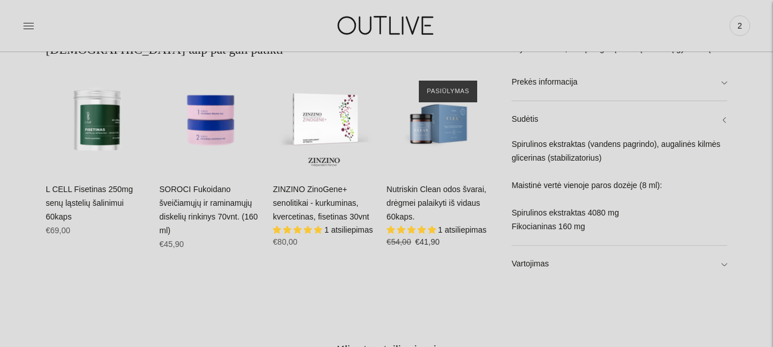
scroll to position [747, 0]
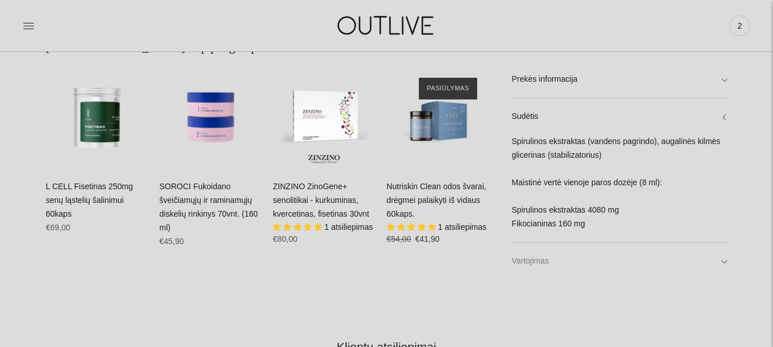
click at [556, 264] on link "Vartojimas" at bounding box center [619, 261] width 216 height 37
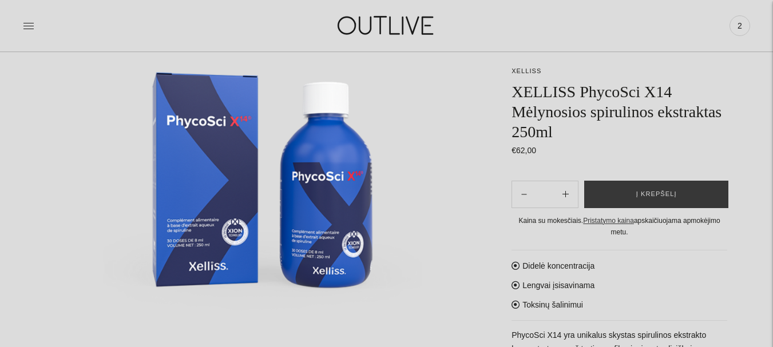
scroll to position [197, 0]
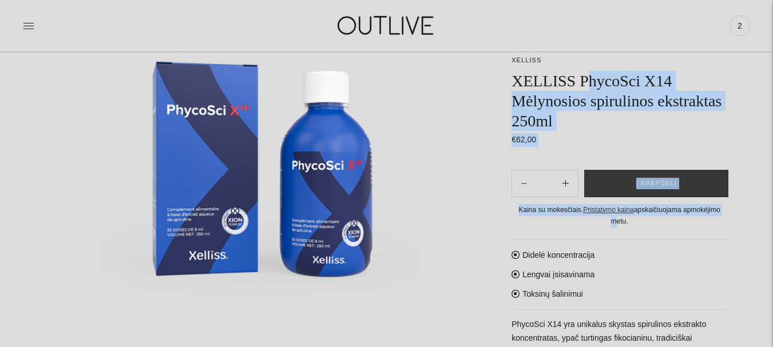
drag, startPoint x: 507, startPoint y: 88, endPoint x: 586, endPoint y: 78, distance: 79.6
click at [596, 116] on h1 "XELLISS PhycoSci X14 Mėlynosios spirulinos ekstraktas 250ml" at bounding box center [619, 100] width 216 height 60
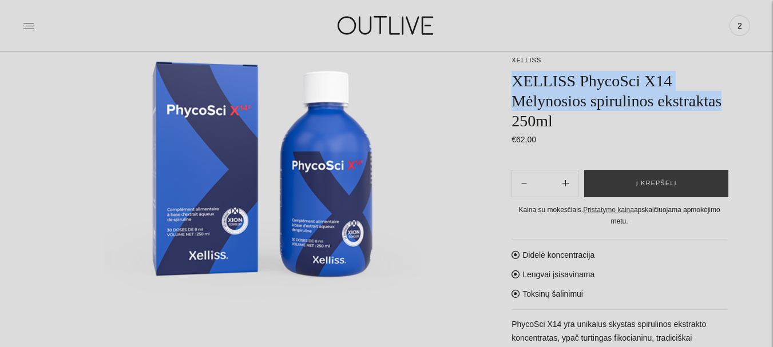
drag, startPoint x: 513, startPoint y: 74, endPoint x: 725, endPoint y: 99, distance: 213.1
click at [725, 99] on h1 "XELLISS PhycoSci X14 Mėlynosios spirulinos ekstraktas 250ml" at bounding box center [619, 100] width 216 height 60
copy h1 "XELLISS PhycoSci X14 Mėlynosios spirulinos ekstraktas"
